Goal: Information Seeking & Learning: Compare options

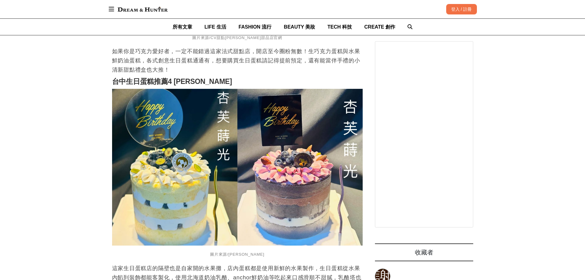
scroll to position [1198, 0]
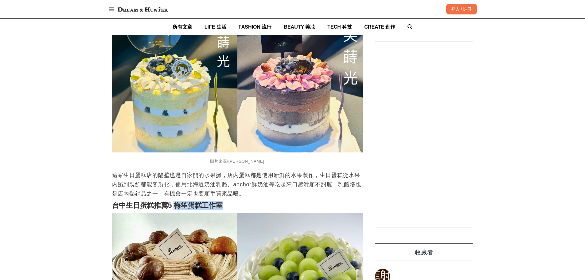
drag, startPoint x: 227, startPoint y: 199, endPoint x: 176, endPoint y: 199, distance: 51.0
click at [176, 201] on h2 "台中生日蛋糕推薦5 梅笙蛋糕工作室" at bounding box center [237, 205] width 251 height 9
copy strong "梅笙蛋糕工作室"
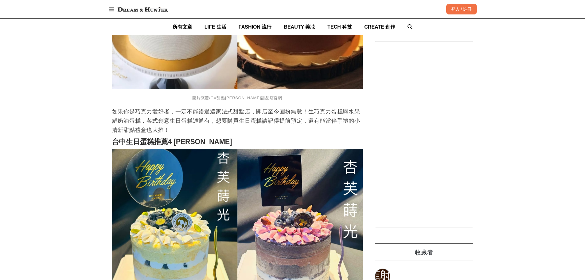
scroll to position [1044, 0]
drag, startPoint x: 214, startPoint y: 136, endPoint x: 175, endPoint y: 133, distance: 39.2
click at [175, 138] on h2 "台中生日蛋糕推薦4 [PERSON_NAME]" at bounding box center [237, 142] width 251 height 9
copy strong "[PERSON_NAME]"
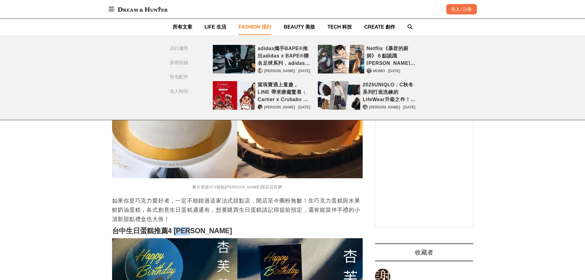
scroll to position [829, 0]
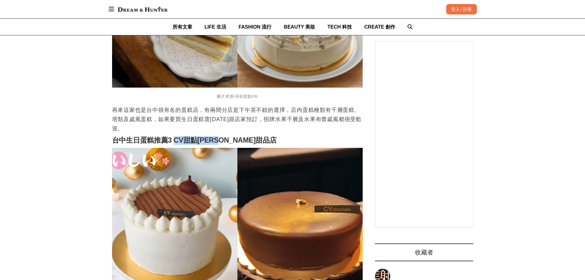
drag, startPoint x: 235, startPoint y: 129, endPoint x: 175, endPoint y: 134, distance: 60.1
copy strong "CV甜點[PERSON_NAME]甜品店"
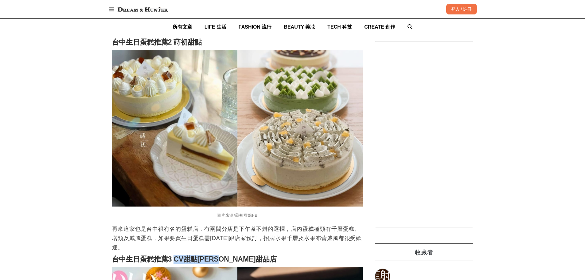
scroll to position [614, 0]
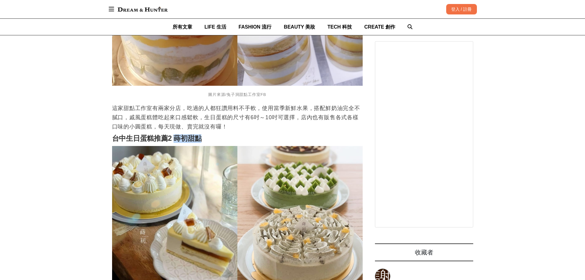
drag, startPoint x: 202, startPoint y: 131, endPoint x: 174, endPoint y: 134, distance: 29.0
click at [174, 134] on h2 "台中生日蛋糕推薦2 蒔初甜點" at bounding box center [237, 138] width 251 height 9
copy strong "蒔初甜點"
